Goal: Transaction & Acquisition: Purchase product/service

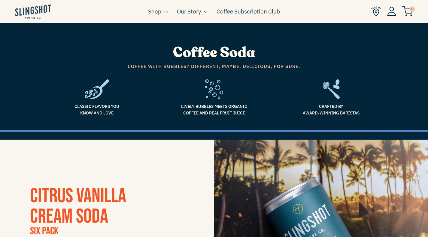
scroll to position [156, 0]
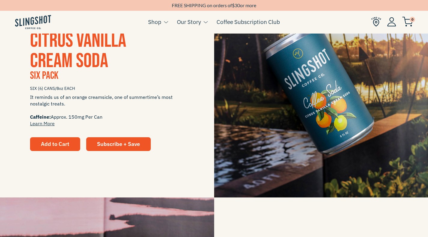
click at [50, 144] on span "Add to Cart" at bounding box center [55, 144] width 29 height 7
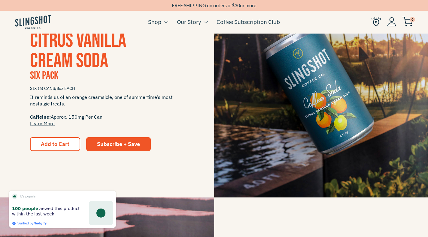
click at [407, 22] on img at bounding box center [407, 22] width 11 height 10
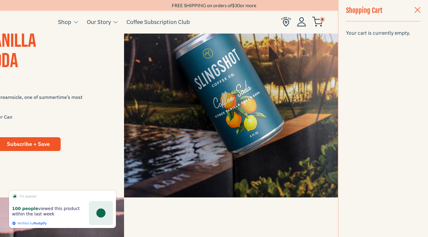
click at [419, 9] on span "button" at bounding box center [417, 10] width 6 height 7
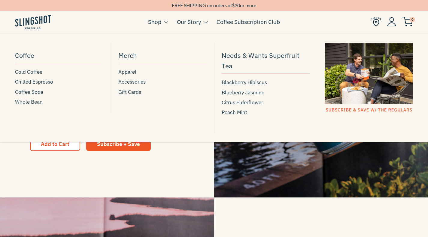
click at [28, 102] on span "Whole Bean" at bounding box center [29, 102] width 28 height 8
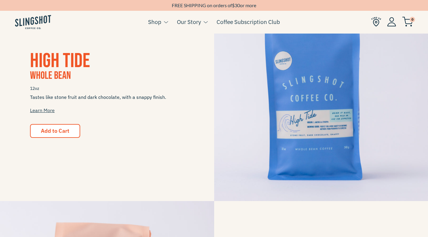
scroll to position [147, 0]
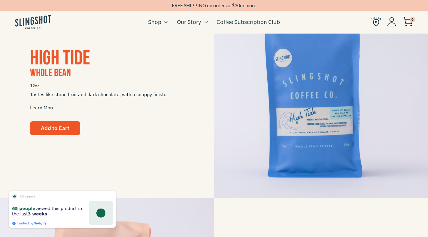
click at [49, 134] on button "Add to Cart" at bounding box center [55, 129] width 50 height 14
click at [411, 22] on span "0" at bounding box center [411, 19] width 5 height 5
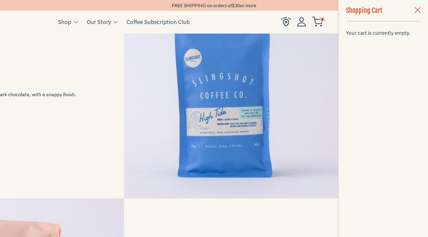
click at [417, 10] on span "button" at bounding box center [417, 10] width 6 height 7
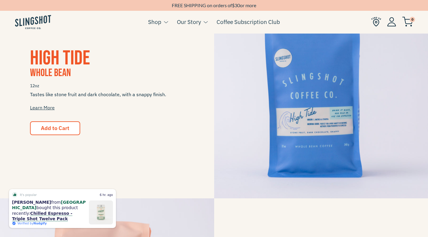
click at [374, 21] on img at bounding box center [376, 22] width 10 height 10
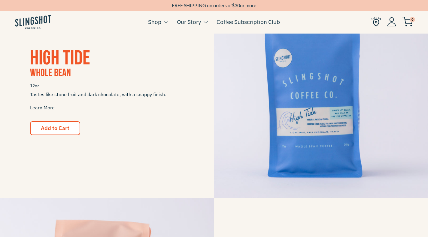
scroll to position [146, 0]
